Goal: Task Accomplishment & Management: Manage account settings

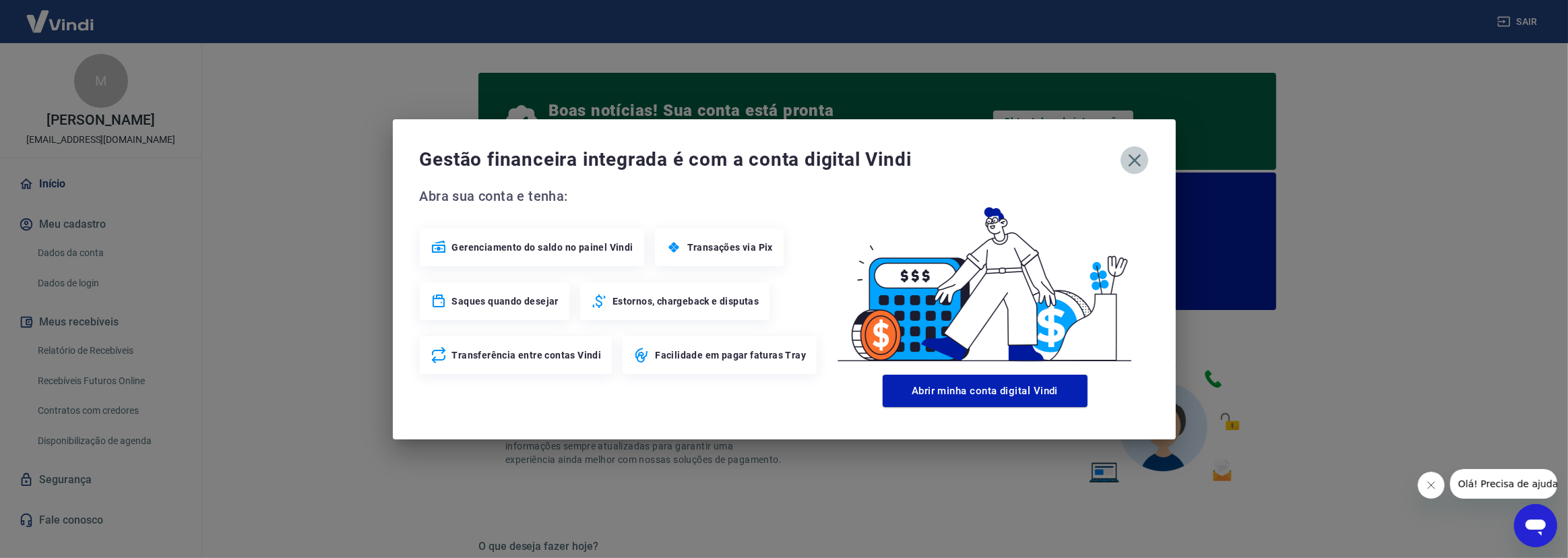
click at [1134, 162] on icon "button" at bounding box center [1135, 161] width 22 height 22
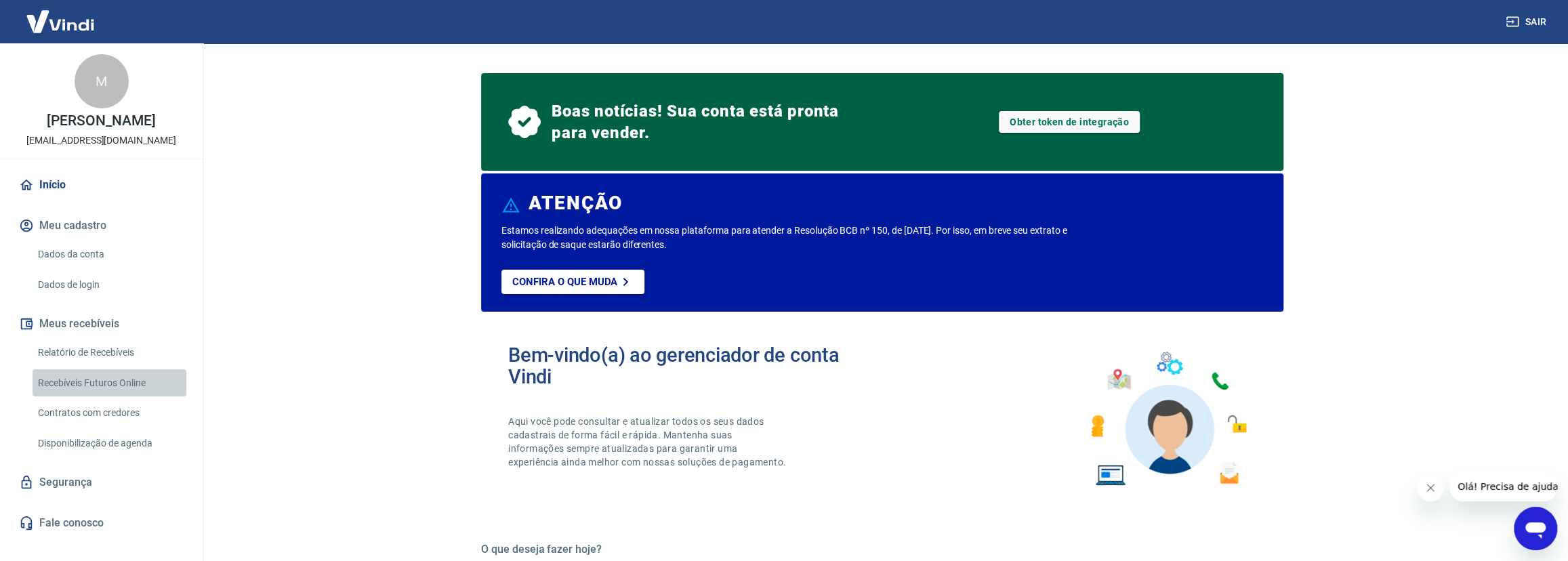
click at [97, 395] on link "Recebíveis Futuros Online" at bounding box center [110, 383] width 154 height 28
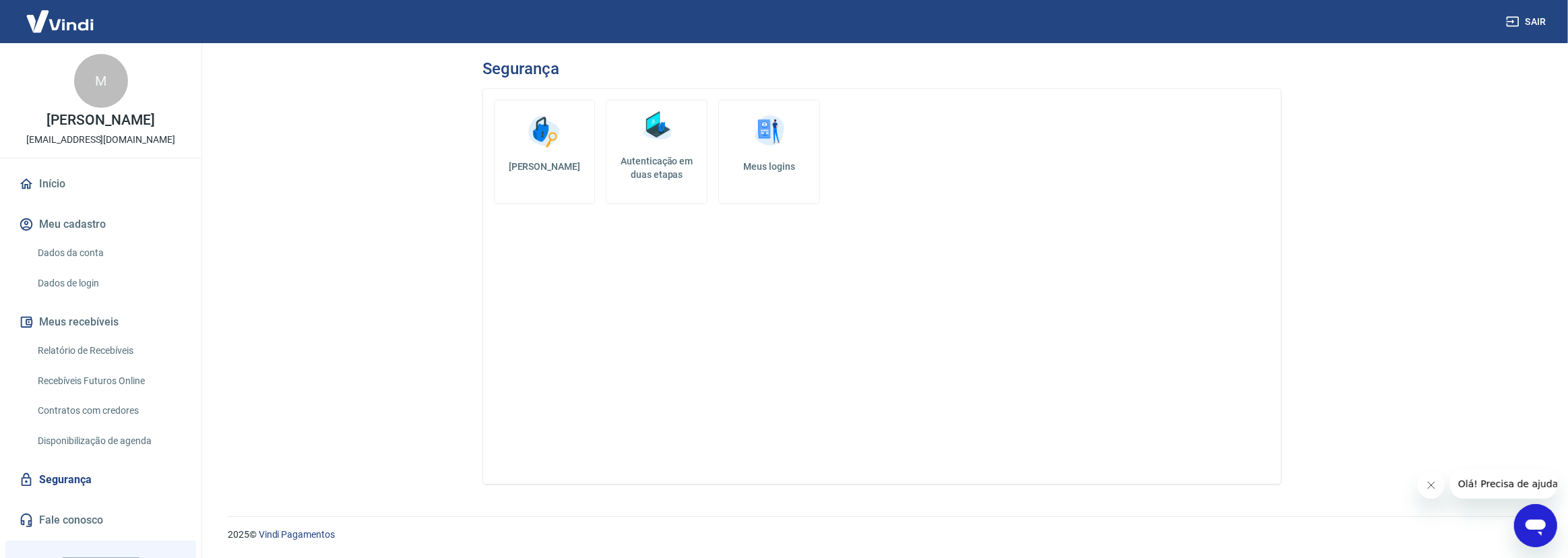
click at [563, 166] on h5 "[PERSON_NAME]" at bounding box center [545, 167] width 79 height 14
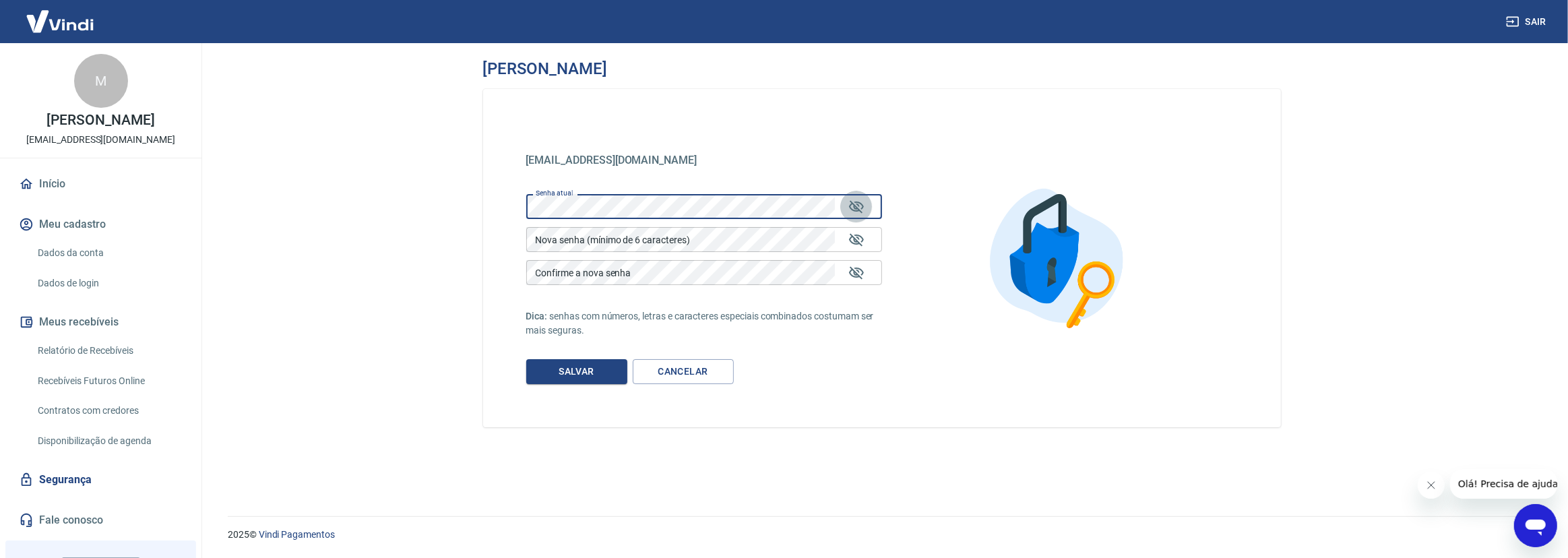
click at [854, 207] on icon "Mostrar/esconder senha" at bounding box center [855, 206] width 15 height 13
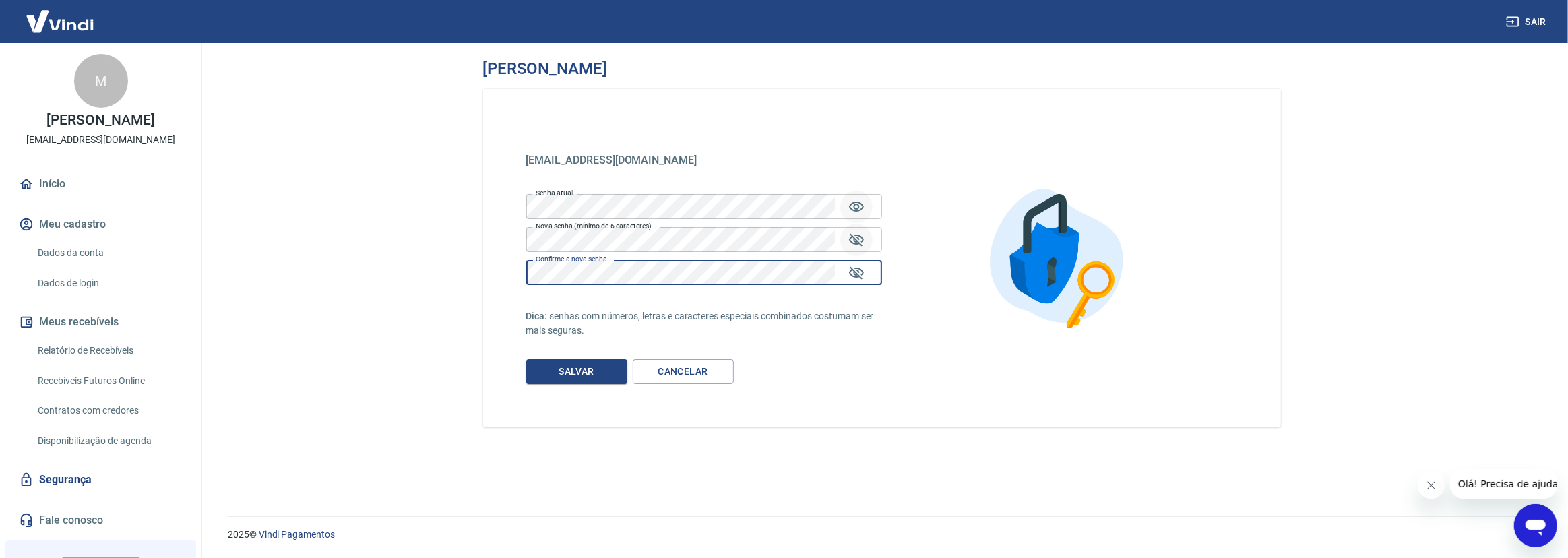
click at [855, 236] on icon "Mostrar/esconder senha" at bounding box center [856, 240] width 16 height 16
click at [857, 274] on icon "Mostrar/esconder senha" at bounding box center [855, 272] width 15 height 13
click at [585, 373] on button "Salvar" at bounding box center [577, 371] width 101 height 25
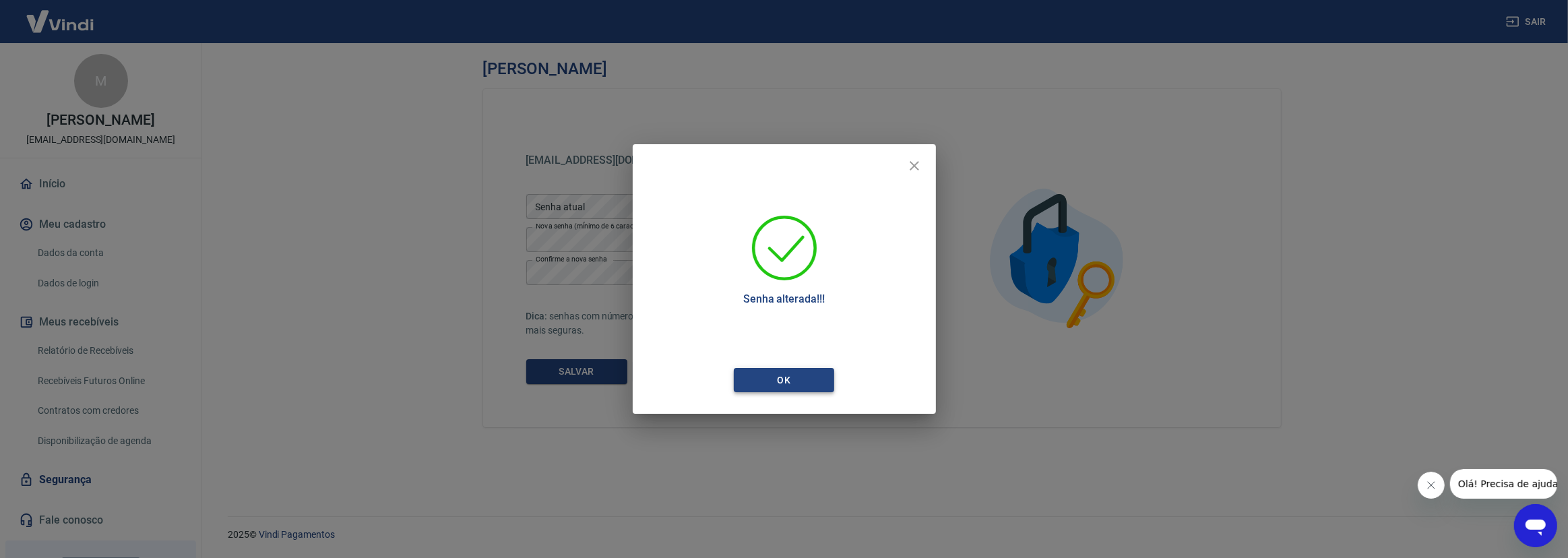
click at [809, 382] on button "Ok" at bounding box center [784, 380] width 101 height 25
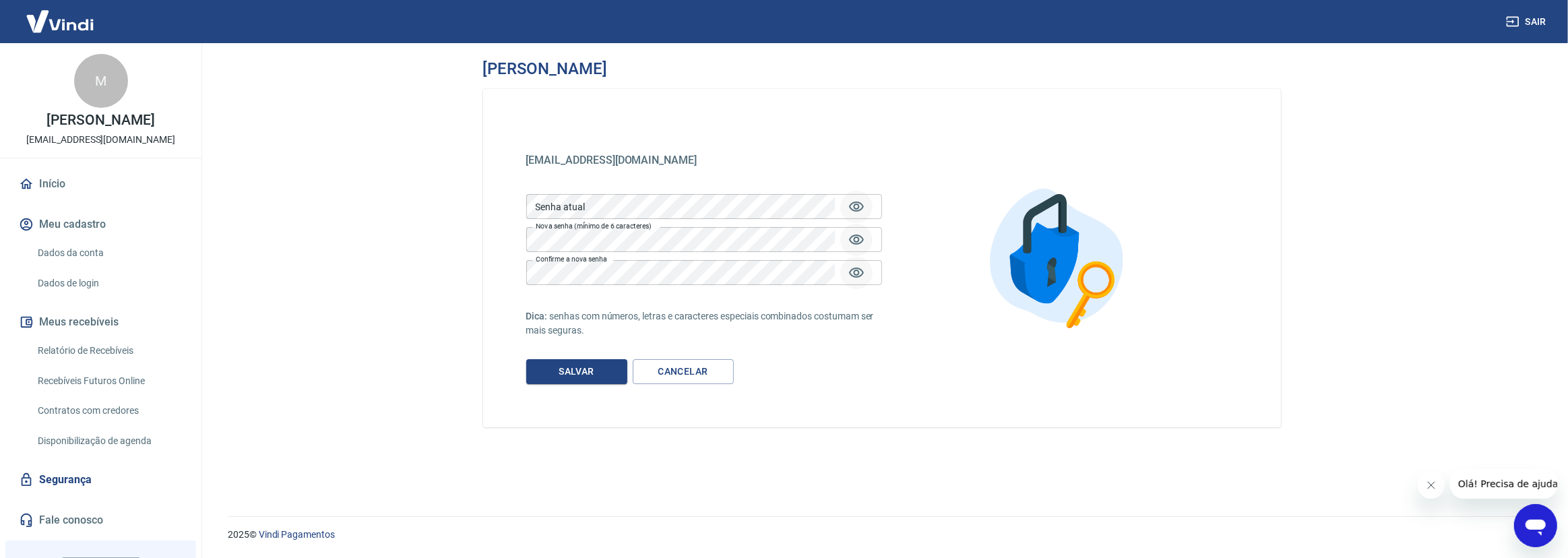
click at [80, 239] on button "Meu cadastro" at bounding box center [100, 224] width 169 height 30
click at [70, 265] on link "Dados da conta" at bounding box center [109, 253] width 153 height 28
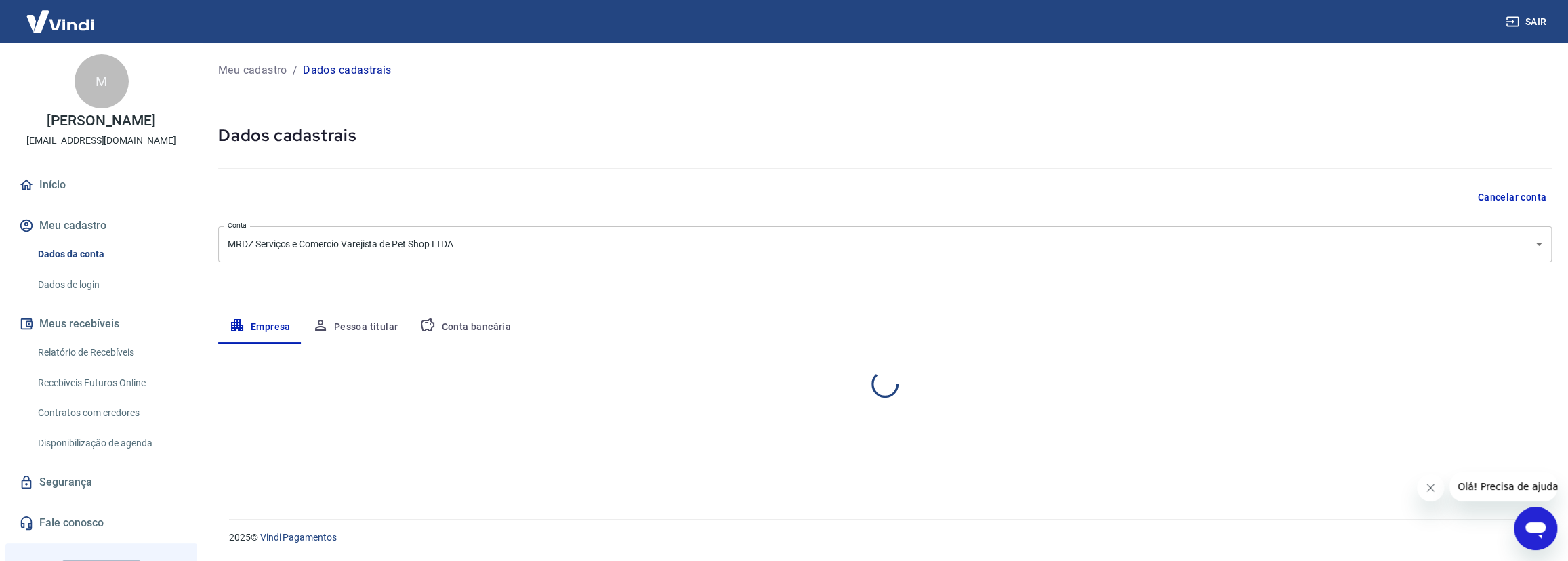
select select "SP"
select select "business"
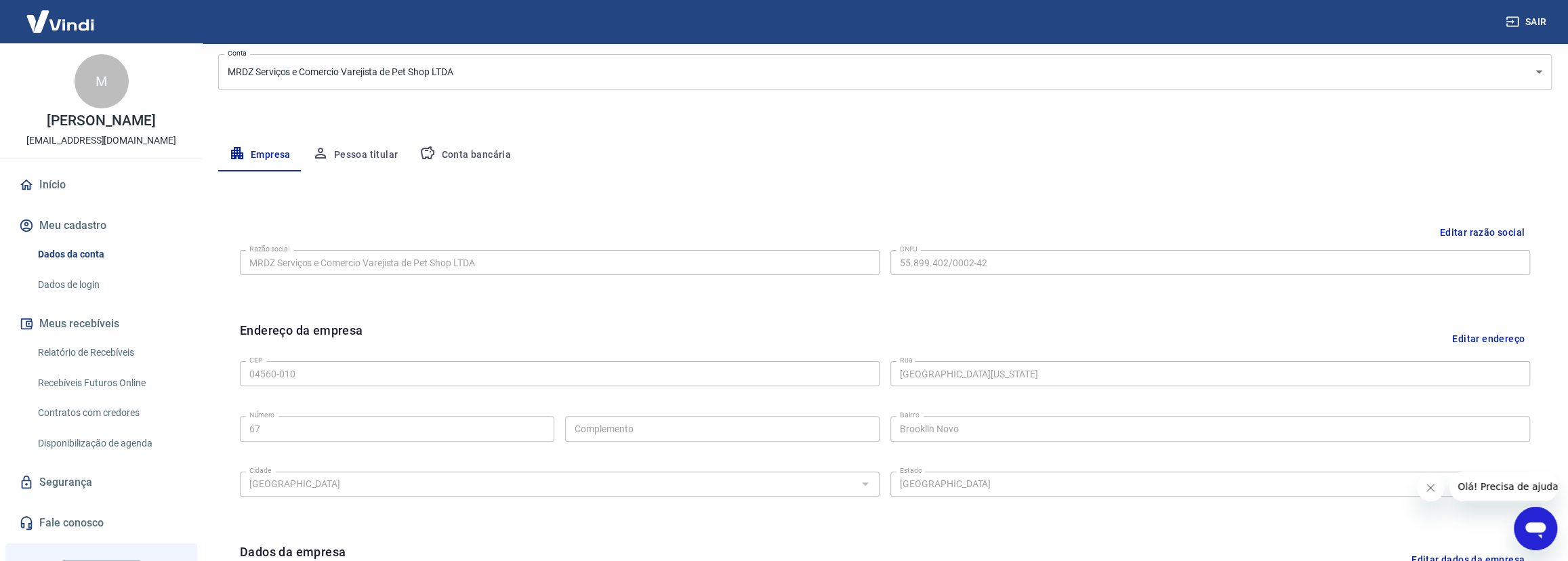
scroll to position [168, 0]
click at [367, 148] on button "Pessoa titular" at bounding box center [355, 158] width 108 height 33
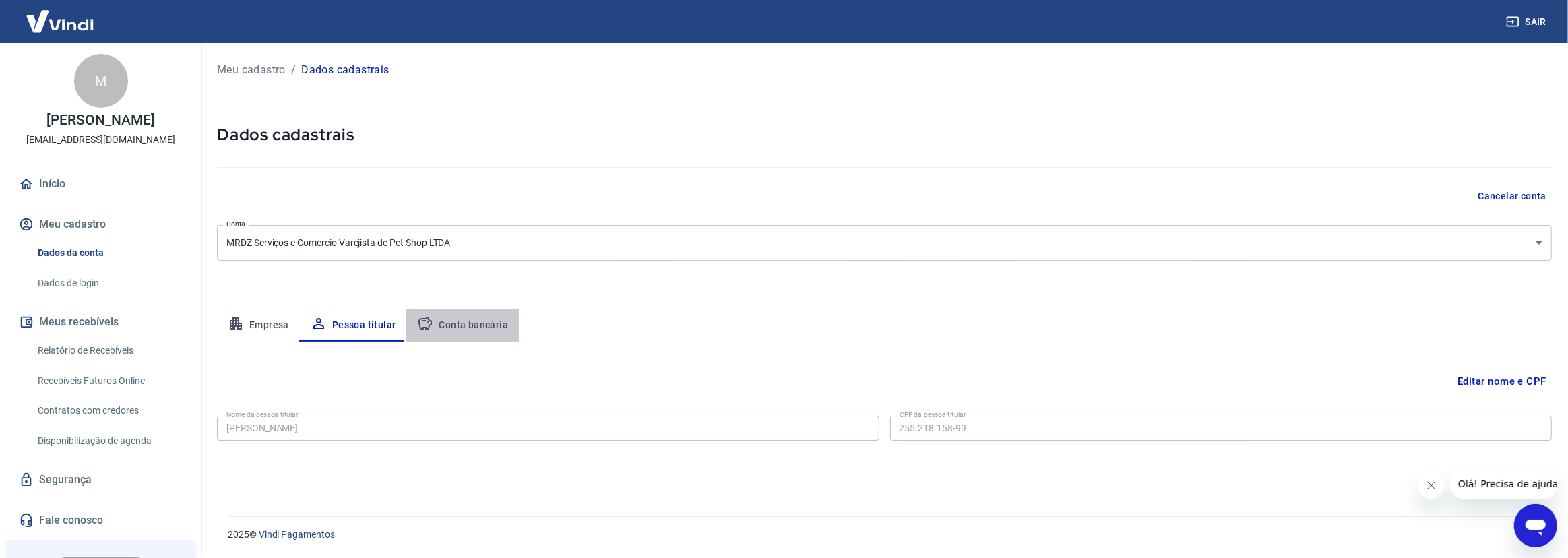
click at [464, 323] on button "Conta bancária" at bounding box center [463, 325] width 113 height 33
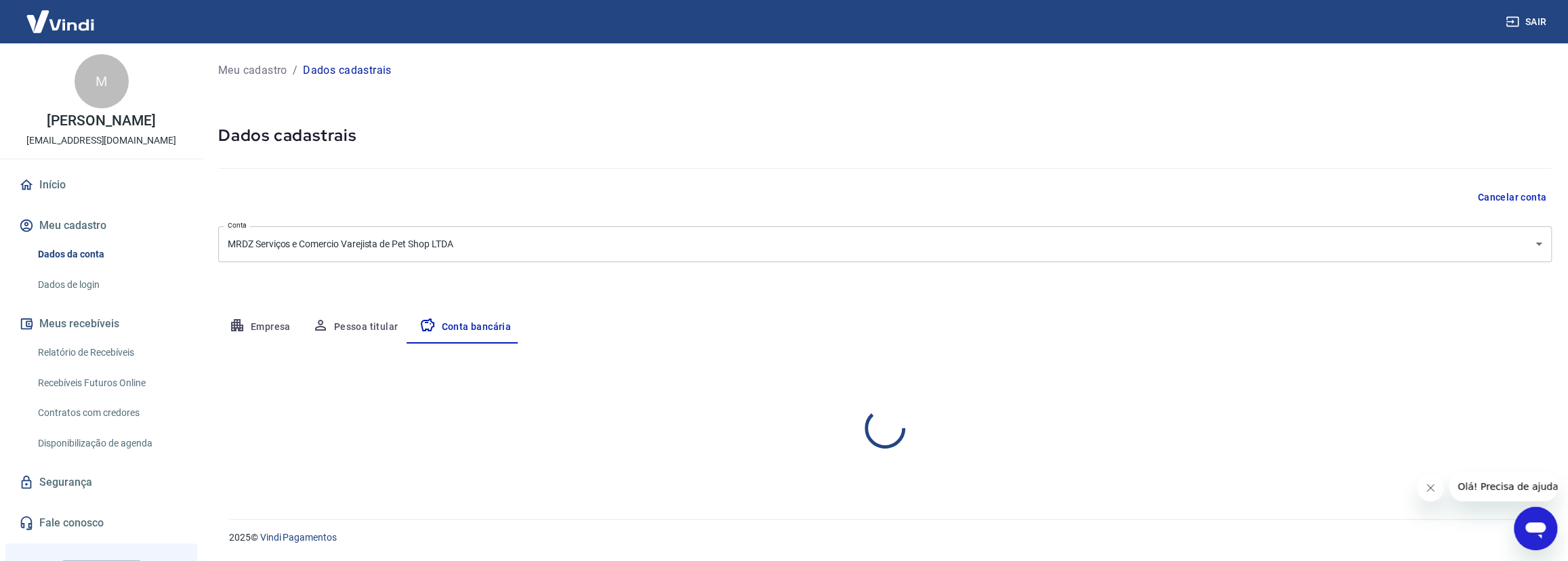
select select "1"
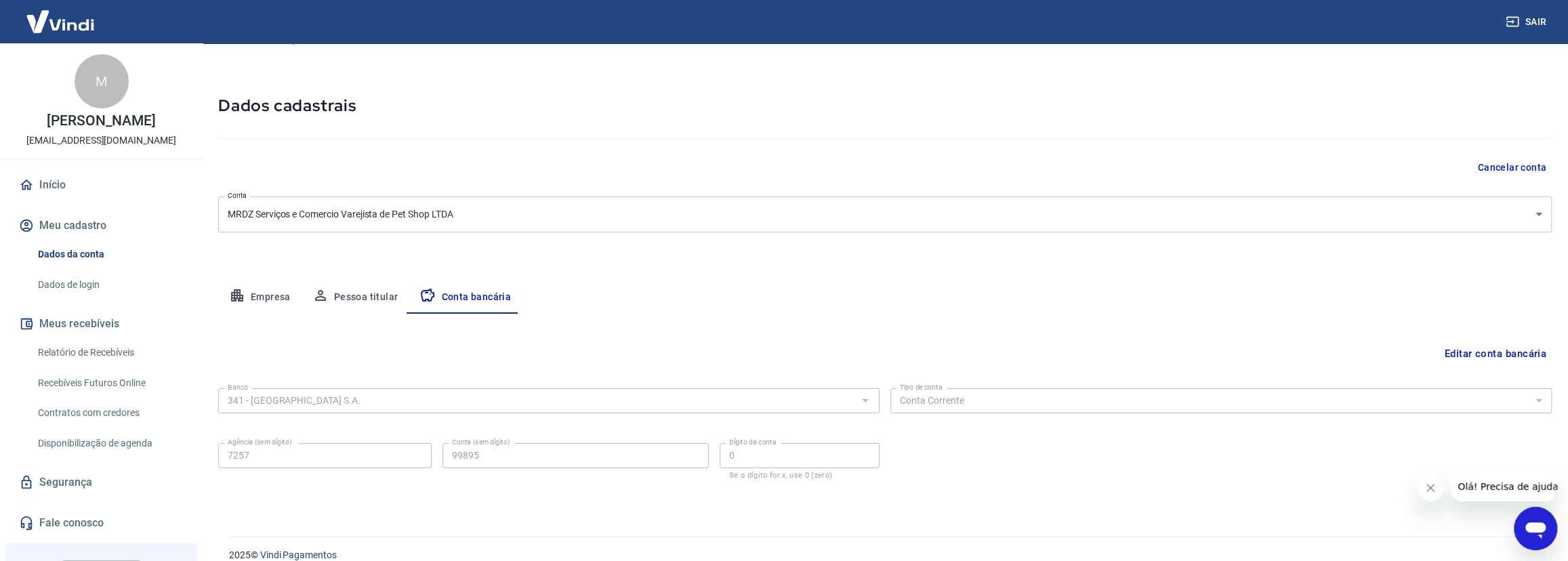
scroll to position [47, 0]
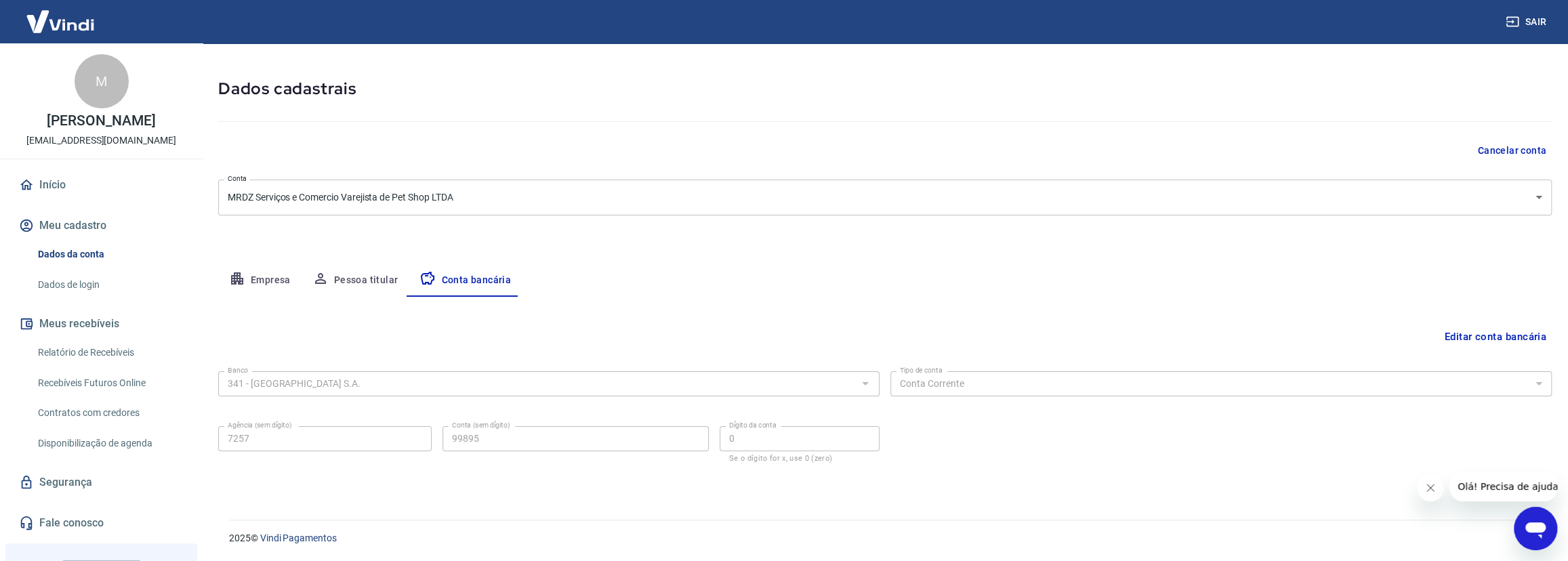
click at [88, 297] on link "Dados de login" at bounding box center [110, 285] width 154 height 28
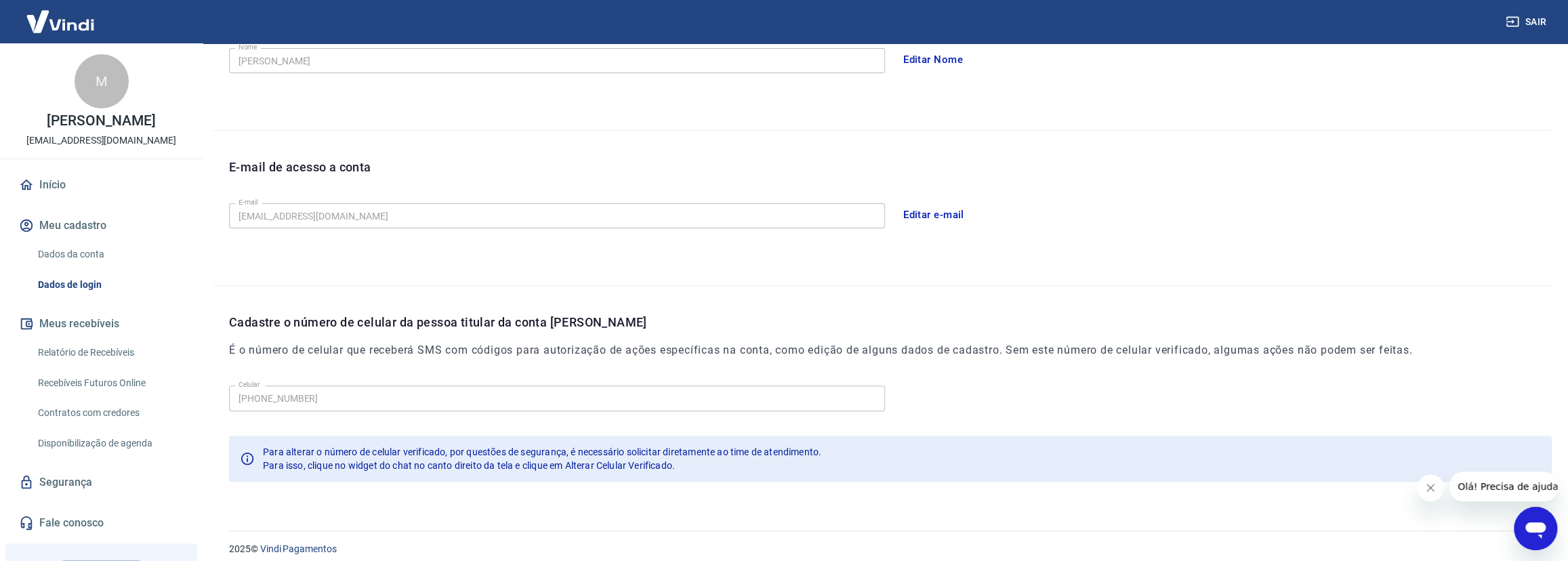
scroll to position [290, 0]
